Goal: Transaction & Acquisition: Subscribe to service/newsletter

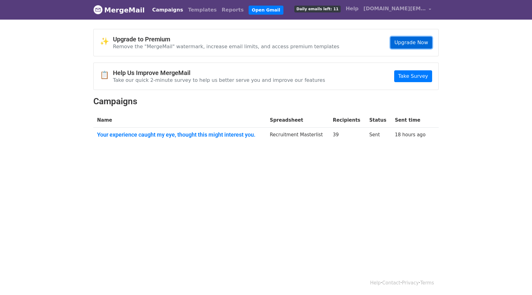
click at [420, 44] on link "Upgrade Now" at bounding box center [411, 43] width 42 height 12
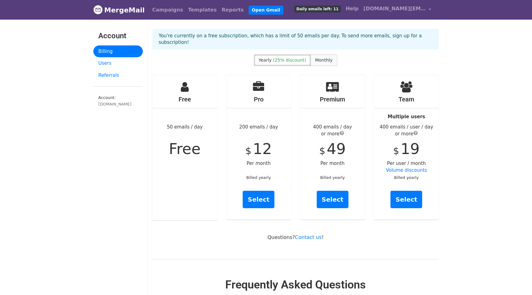
click at [321, 58] on span "Monthly" at bounding box center [323, 60] width 17 height 5
click at [277, 58] on label "Yearly (25% discount)" at bounding box center [282, 60] width 57 height 12
click at [322, 58] on span "Monthly" at bounding box center [323, 60] width 17 height 5
